Goal: Answer question/provide support

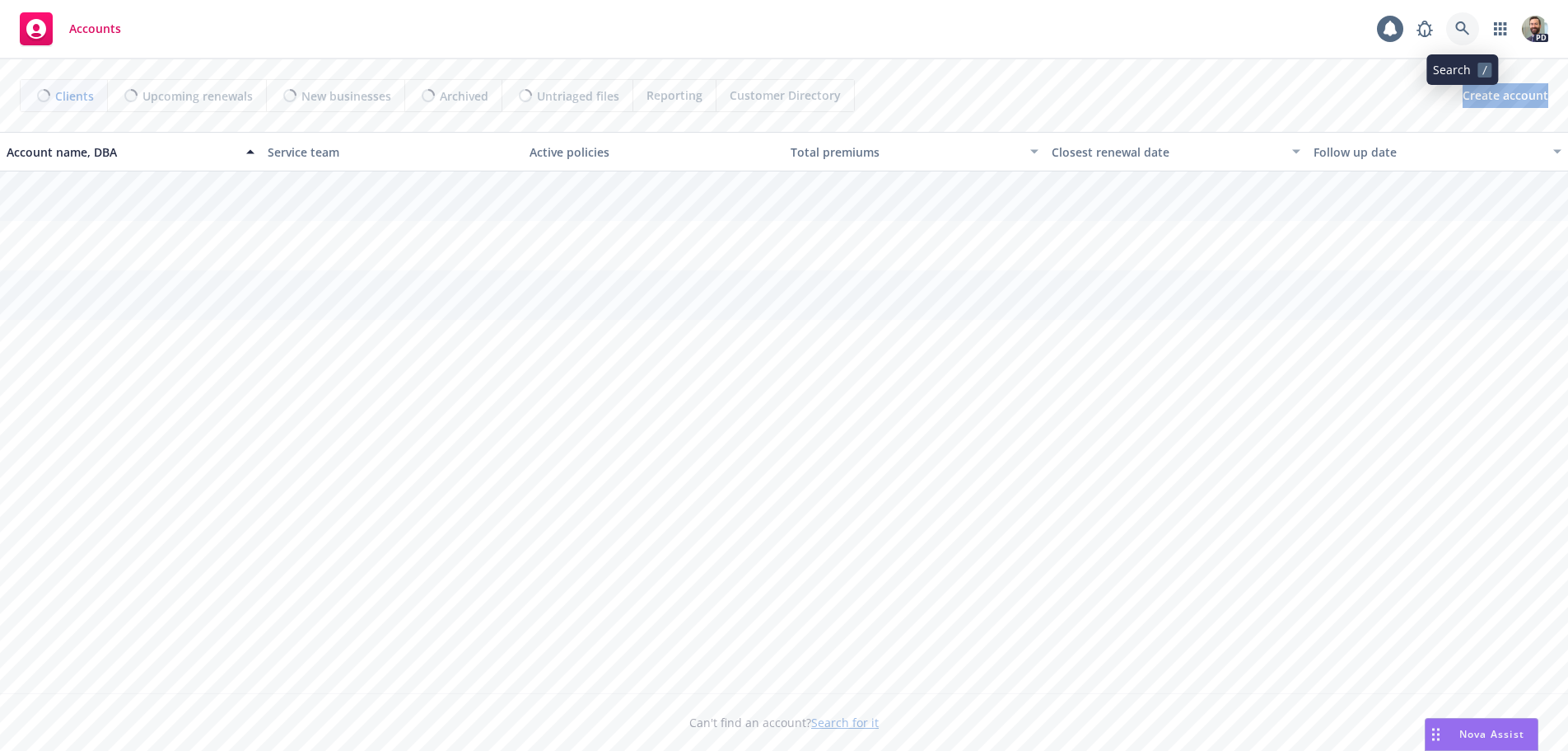
click at [1458, 29] on icon at bounding box center [1462, 28] width 14 height 14
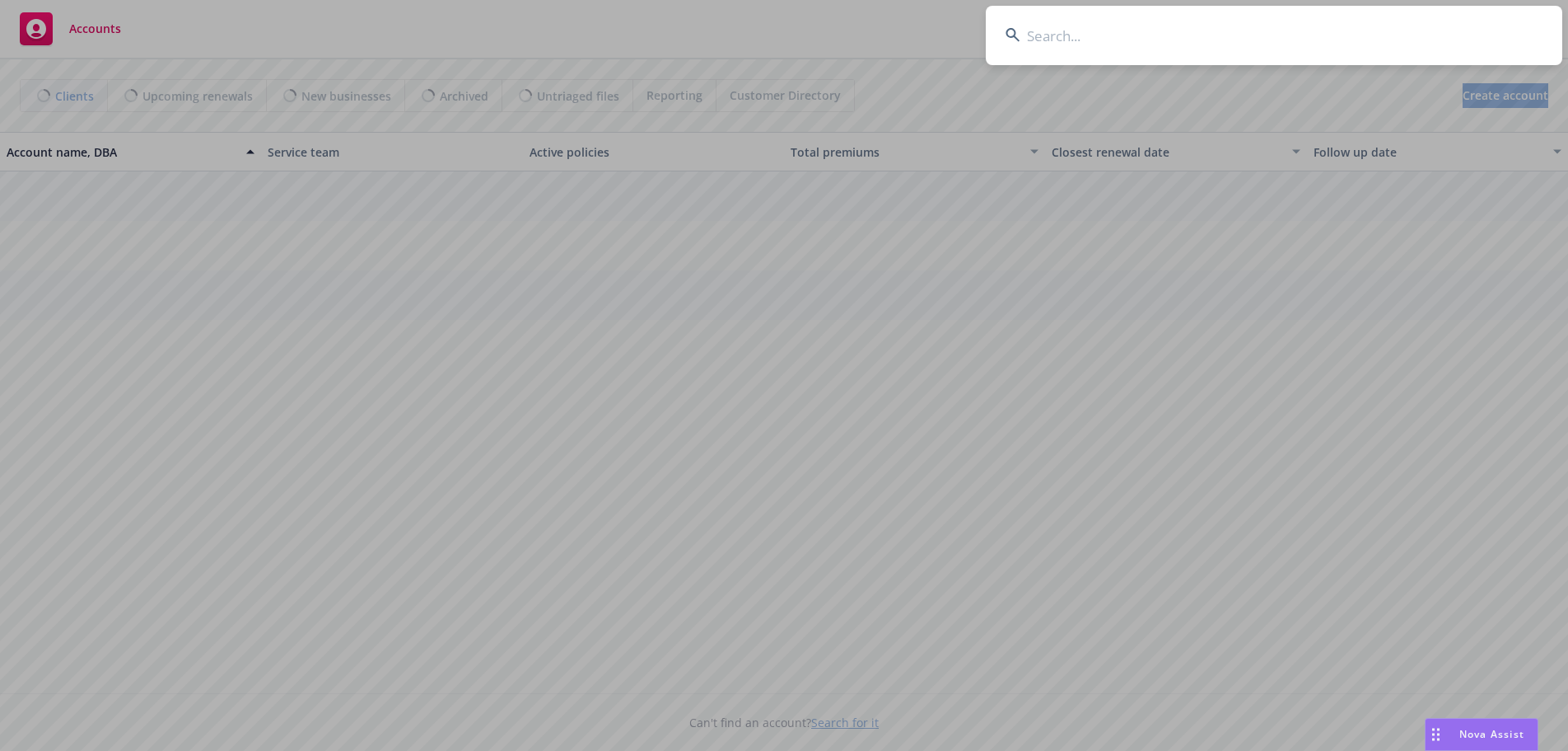
click at [1392, 36] on input at bounding box center [1273, 35] width 577 height 59
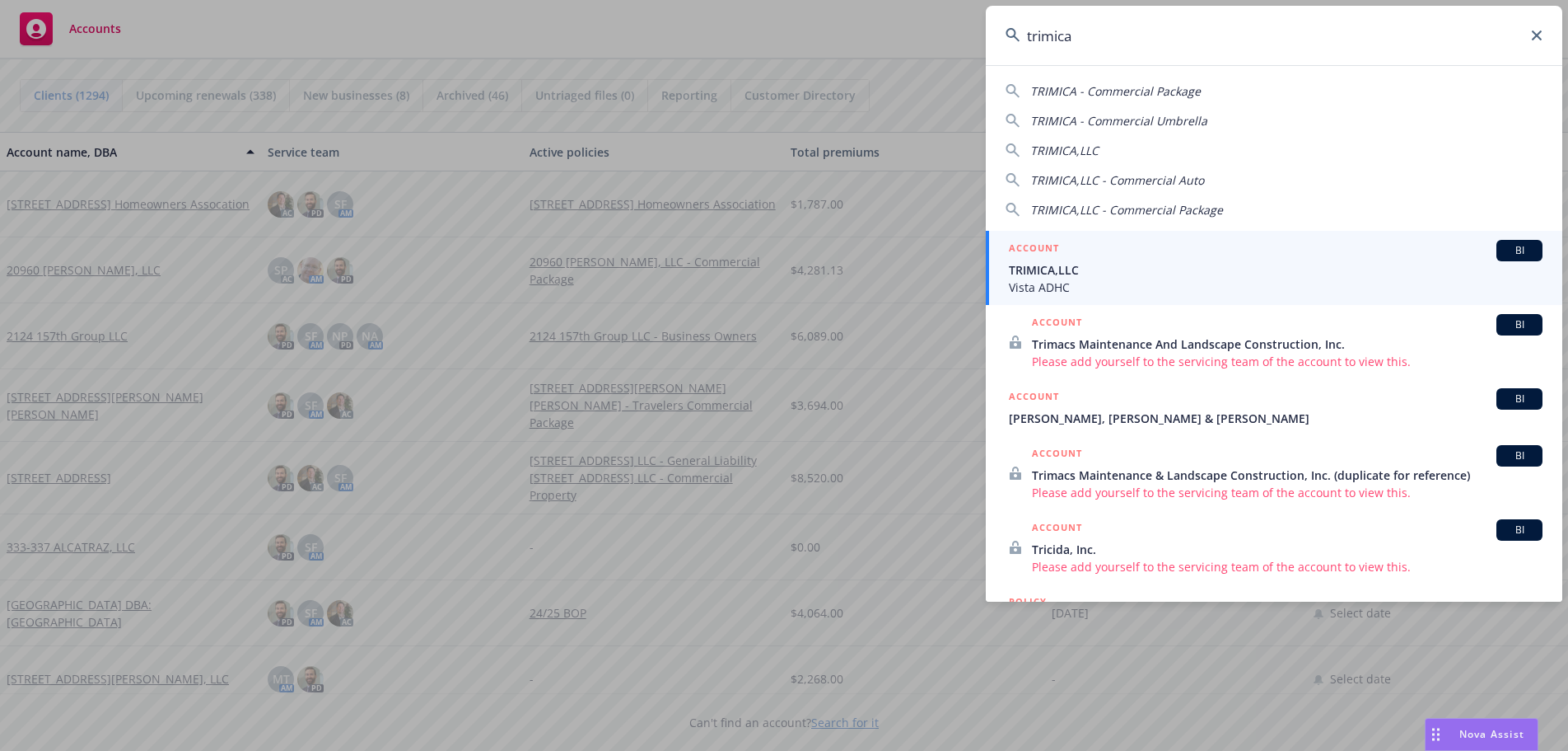
type input "trimica"
click at [1046, 280] on span "Vista ADHC" at bounding box center [1275, 287] width 533 height 17
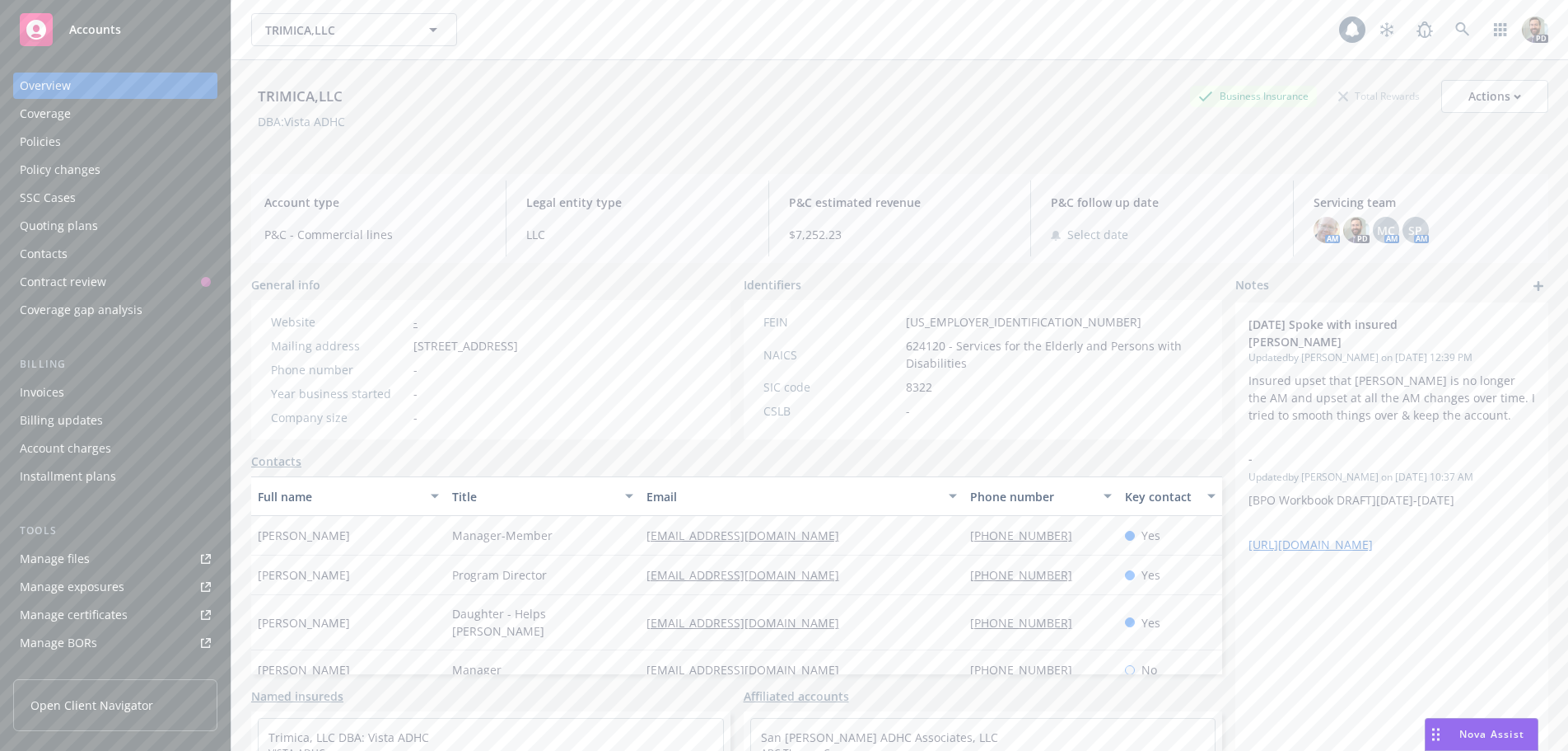
click at [31, 140] on div "Policies" at bounding box center [40, 141] width 42 height 26
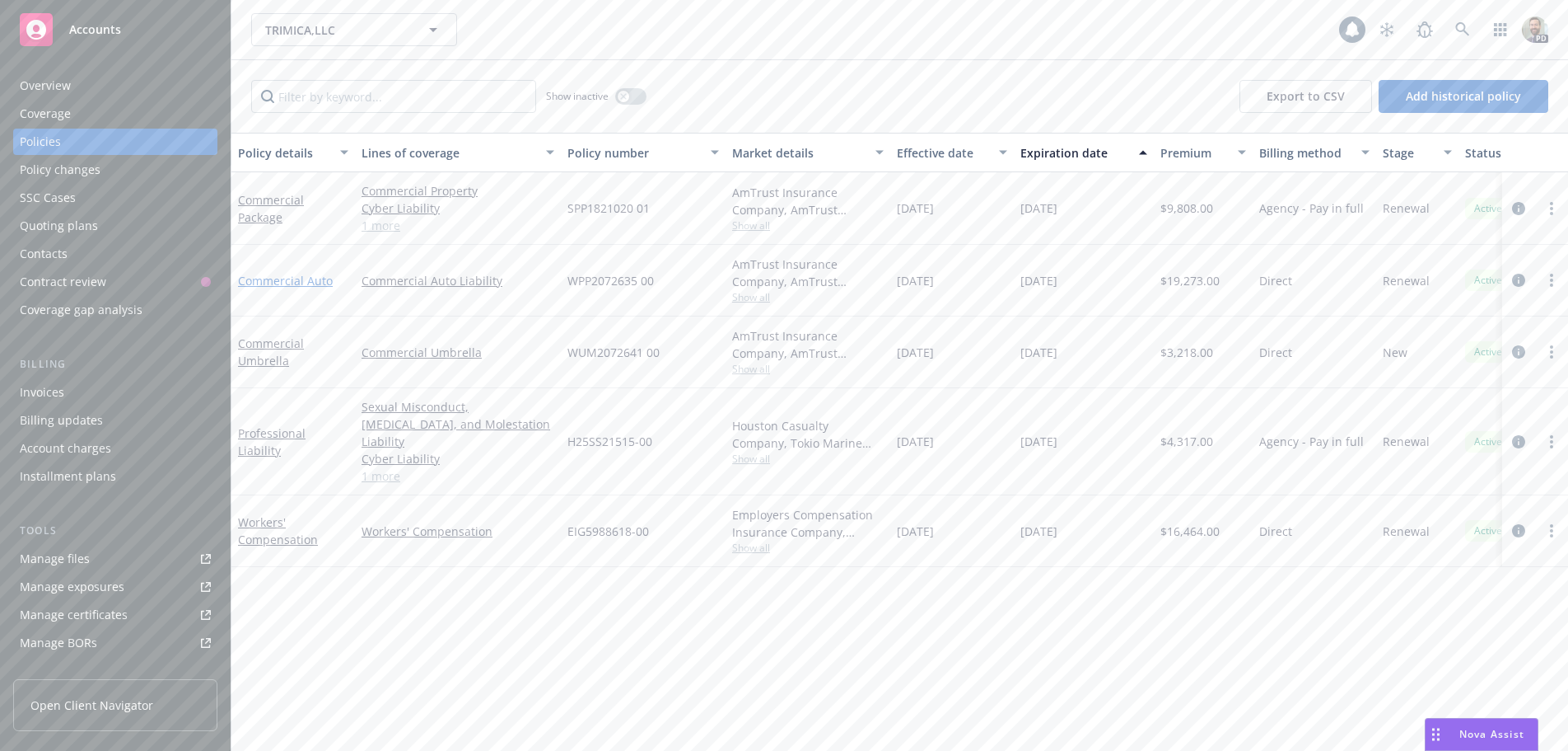
click at [265, 278] on link "Commercial Auto" at bounding box center [285, 280] width 95 height 15
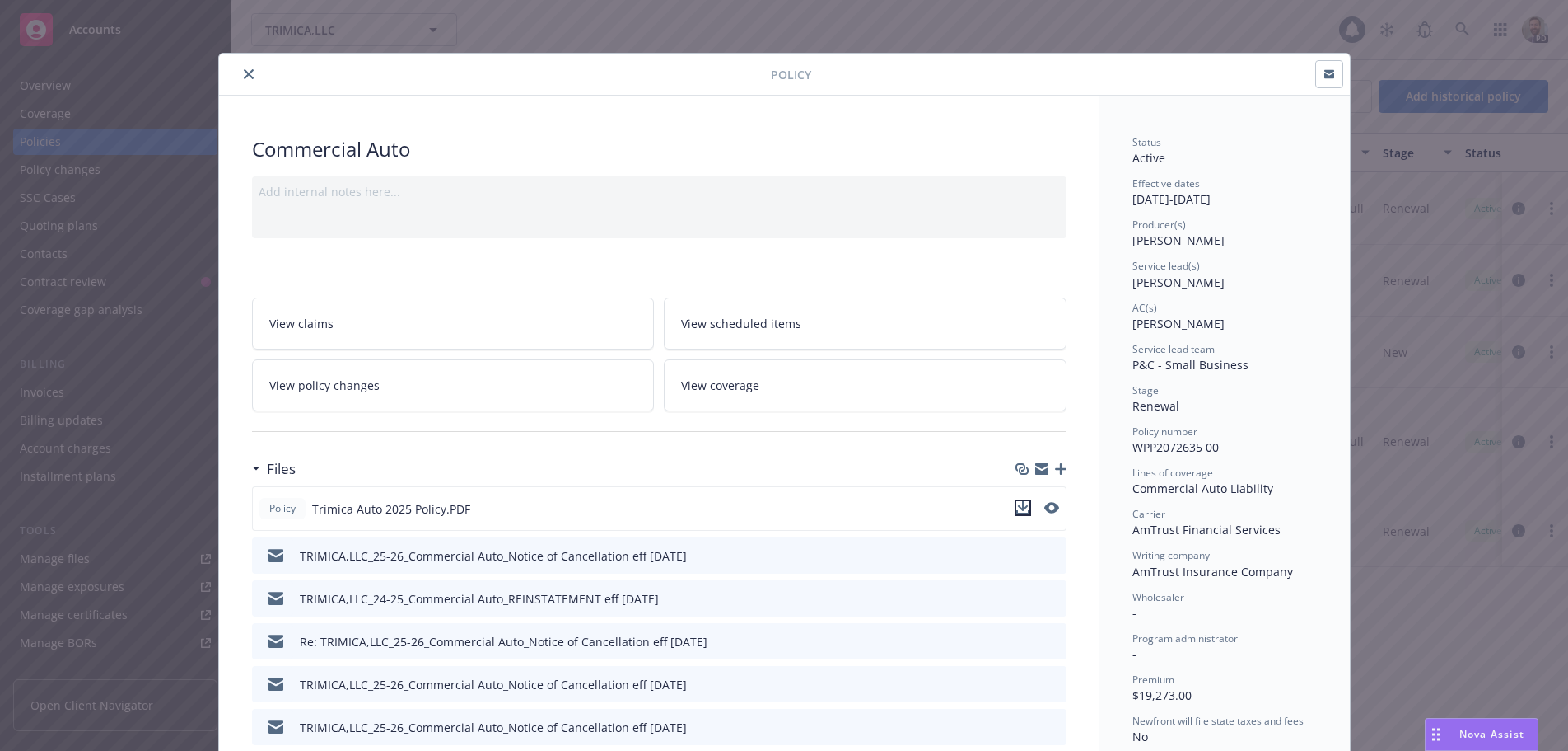
click at [1016, 505] on icon "download file" at bounding box center [1023, 507] width 14 height 14
click at [1474, 728] on span "Nova Assist" at bounding box center [1491, 734] width 65 height 14
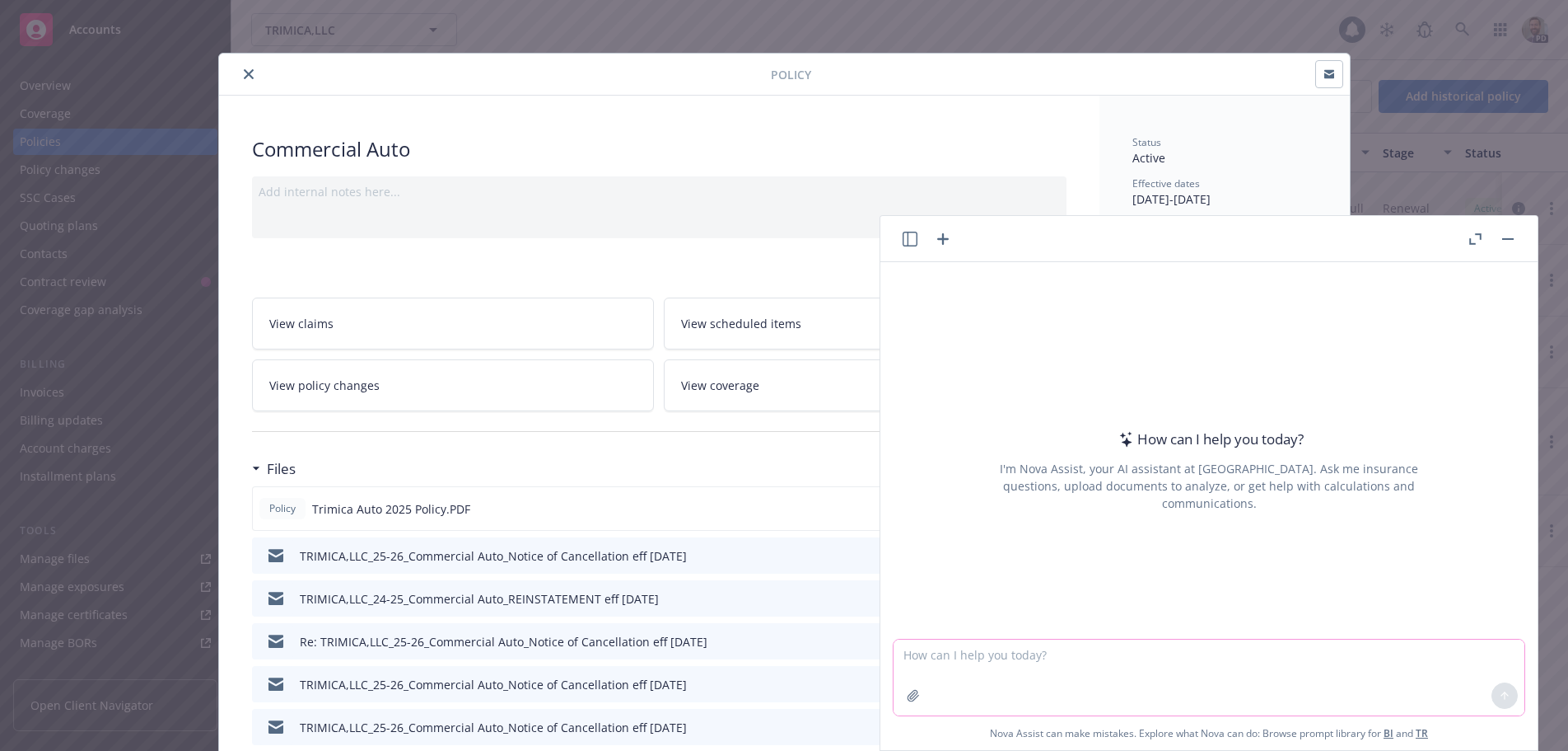
click at [989, 657] on textarea at bounding box center [1209, 677] width 631 height 75
type textarea "S"
type textarea "review the attached commercial auto policy. Is there coverage for newly acquire…"
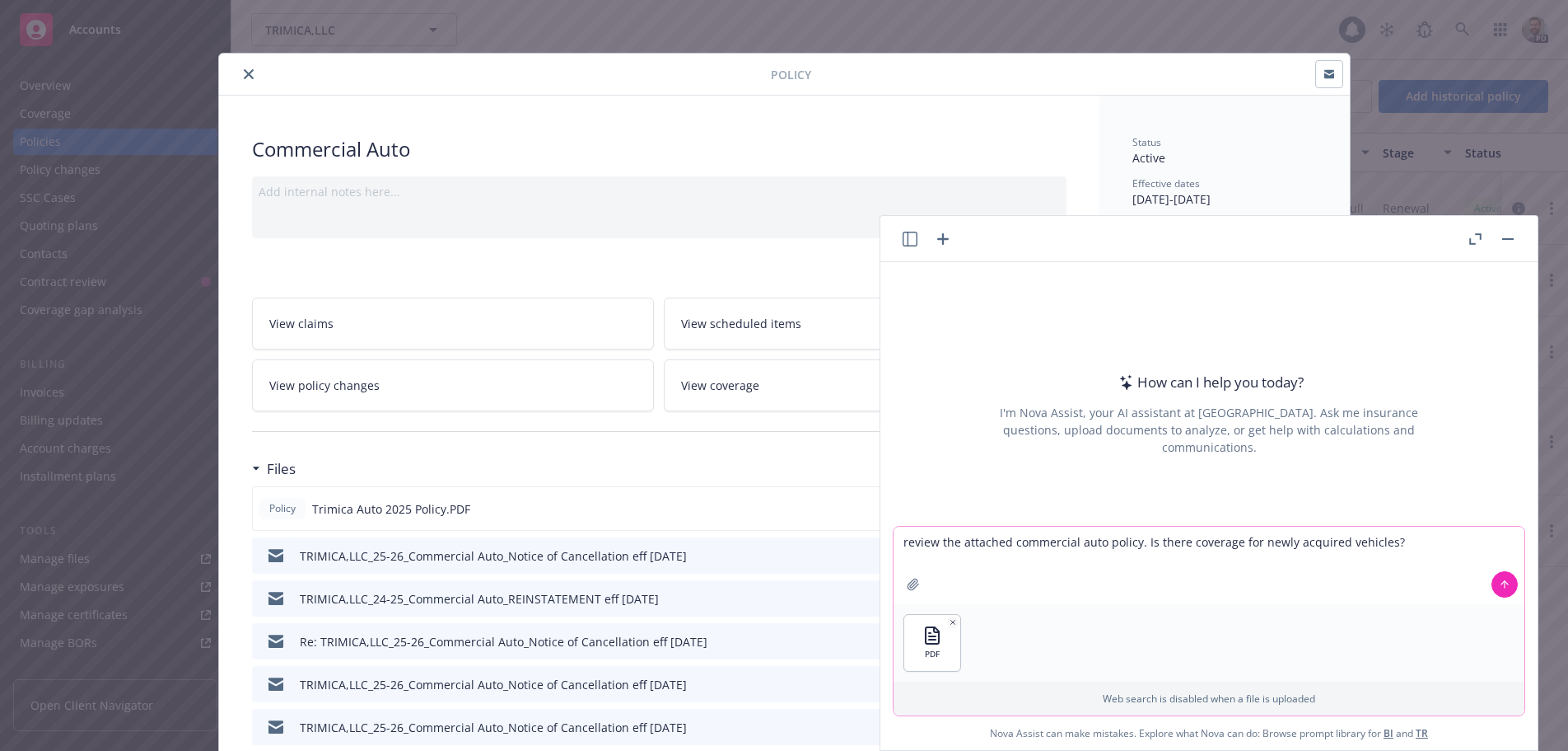
click at [1498, 583] on icon at bounding box center [1504, 584] width 12 height 12
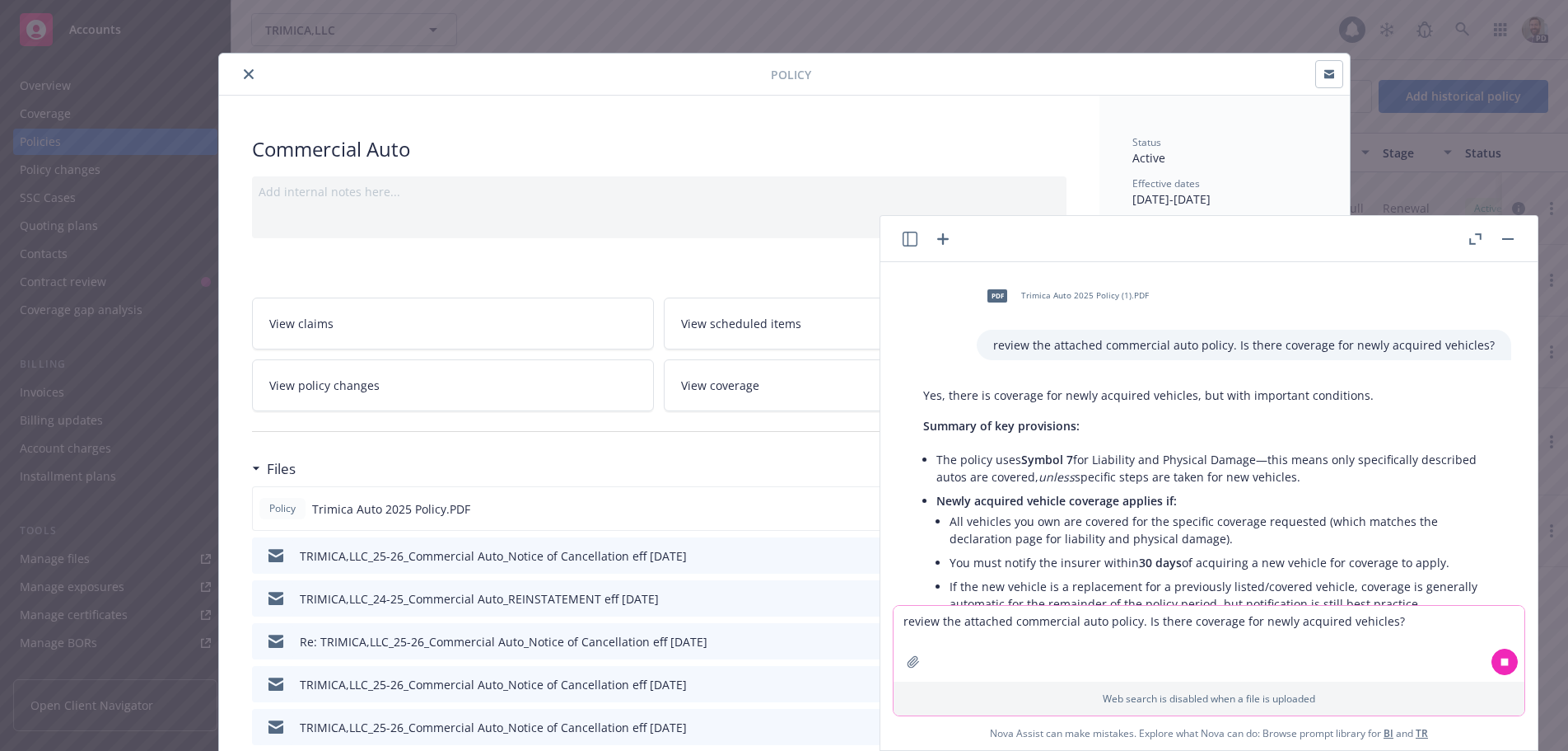
scroll to position [451, 0]
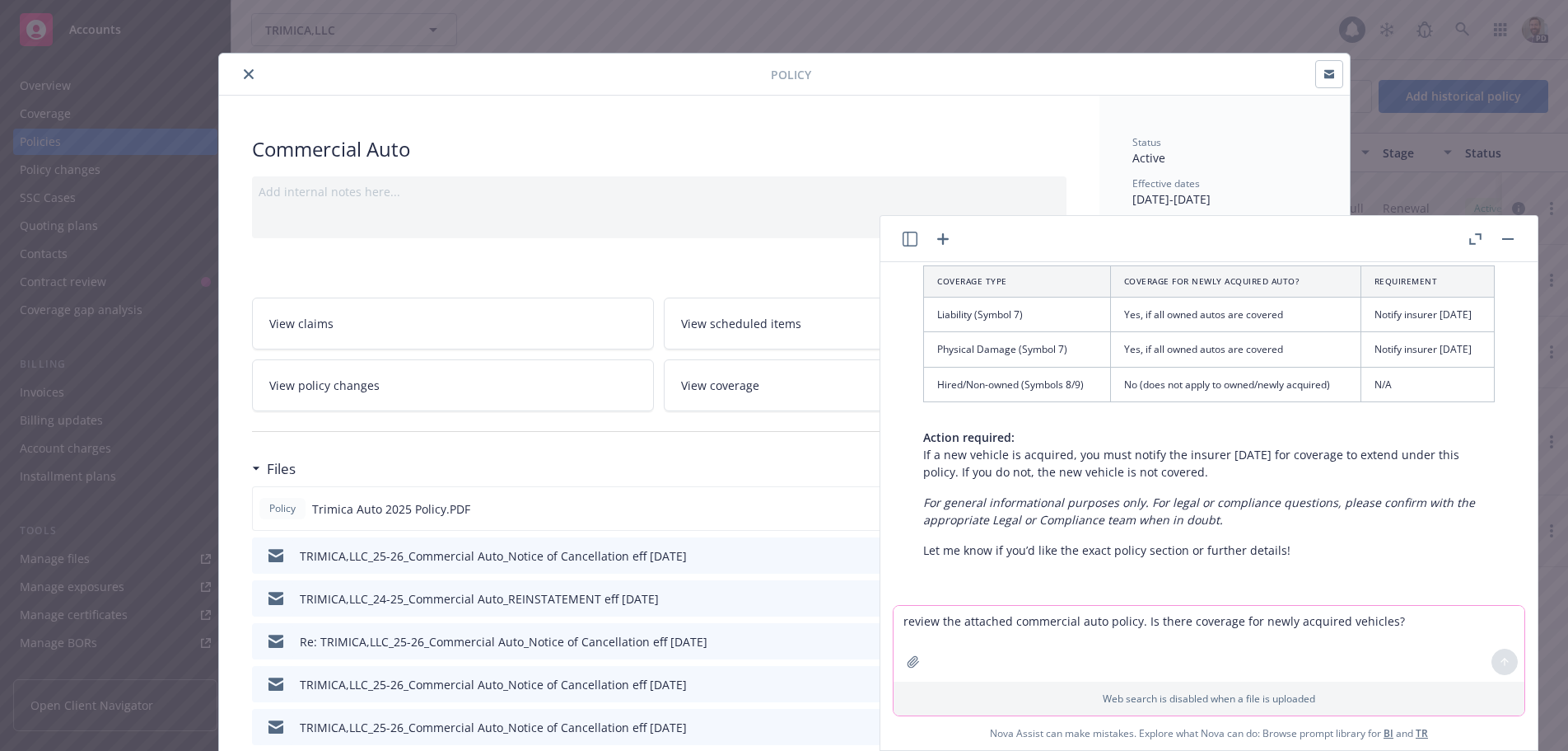
drag, startPoint x: 937, startPoint y: 313, endPoint x: 1475, endPoint y: 307, distance: 538.0
click at [1475, 307] on tr "Liability (Symbol 7) Yes, if all owned autos are covered Notify insurer [DATE]" at bounding box center [1209, 315] width 571 height 35
copy tr "Liability (Symbol 7) Yes, if all owned autos are covered Notify insurer [DATE]"
click at [243, 72] on icon "close" at bounding box center [248, 74] width 10 height 10
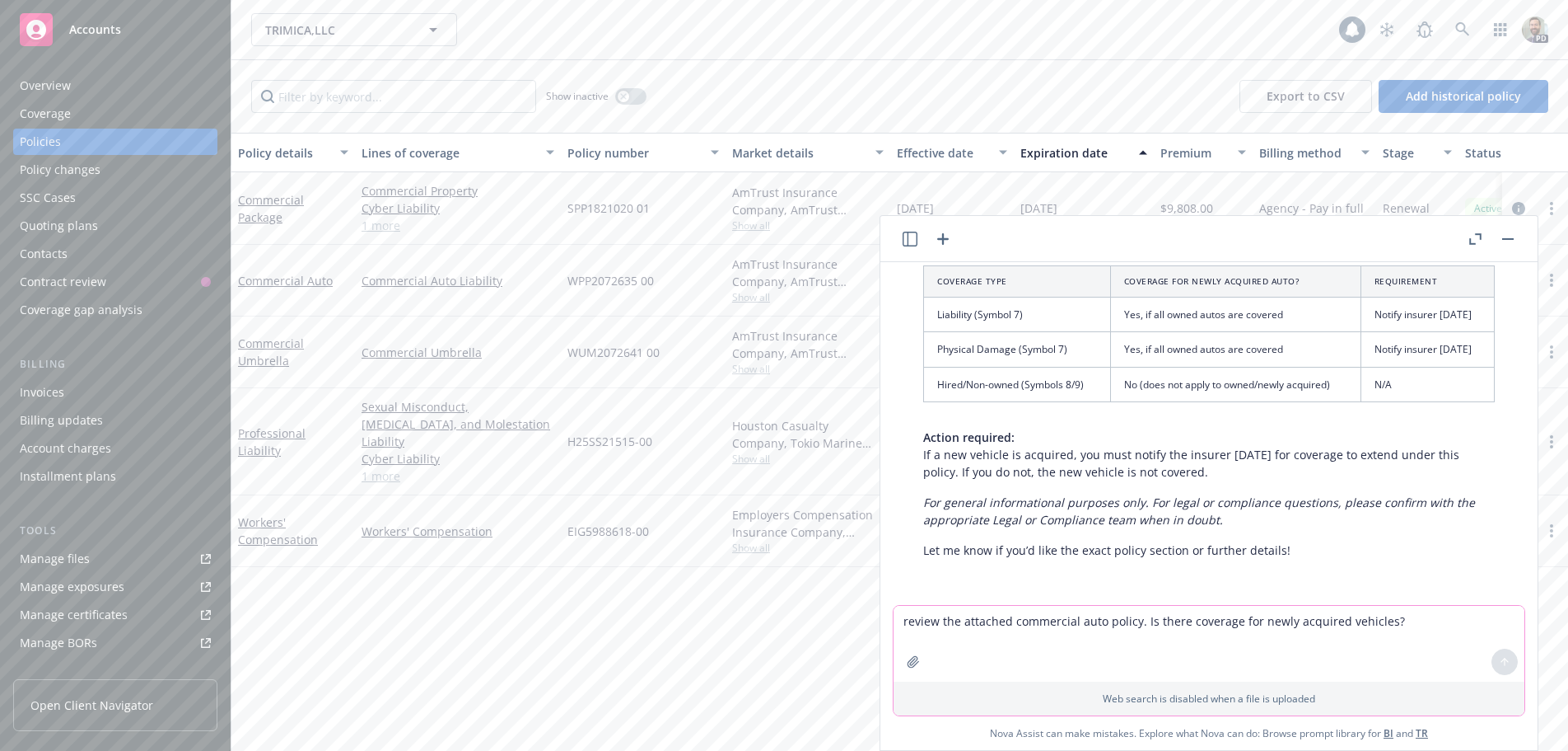
click at [71, 80] on div "Overview" at bounding box center [115, 85] width 191 height 26
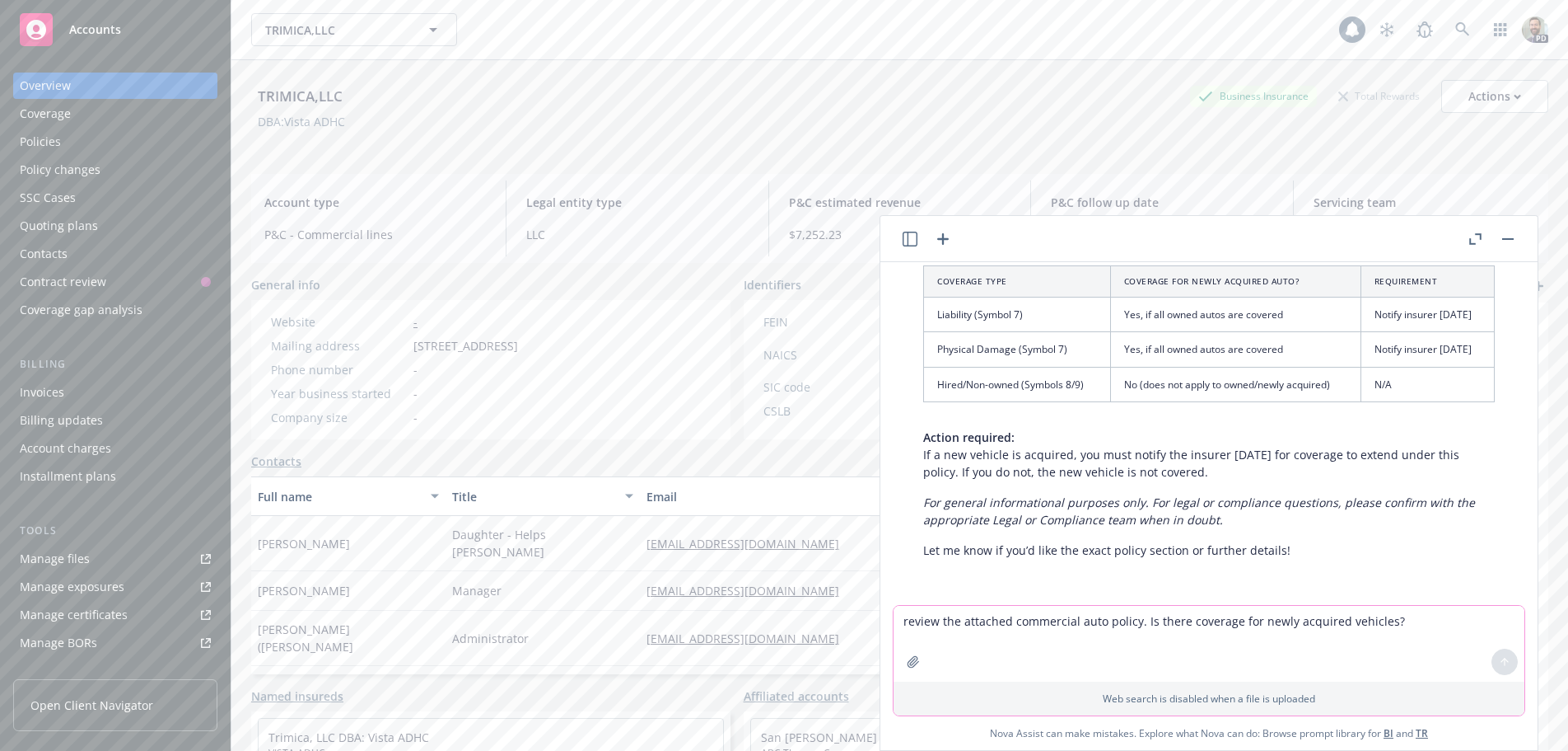
scroll to position [82, 0]
